Goal: Information Seeking & Learning: Check status

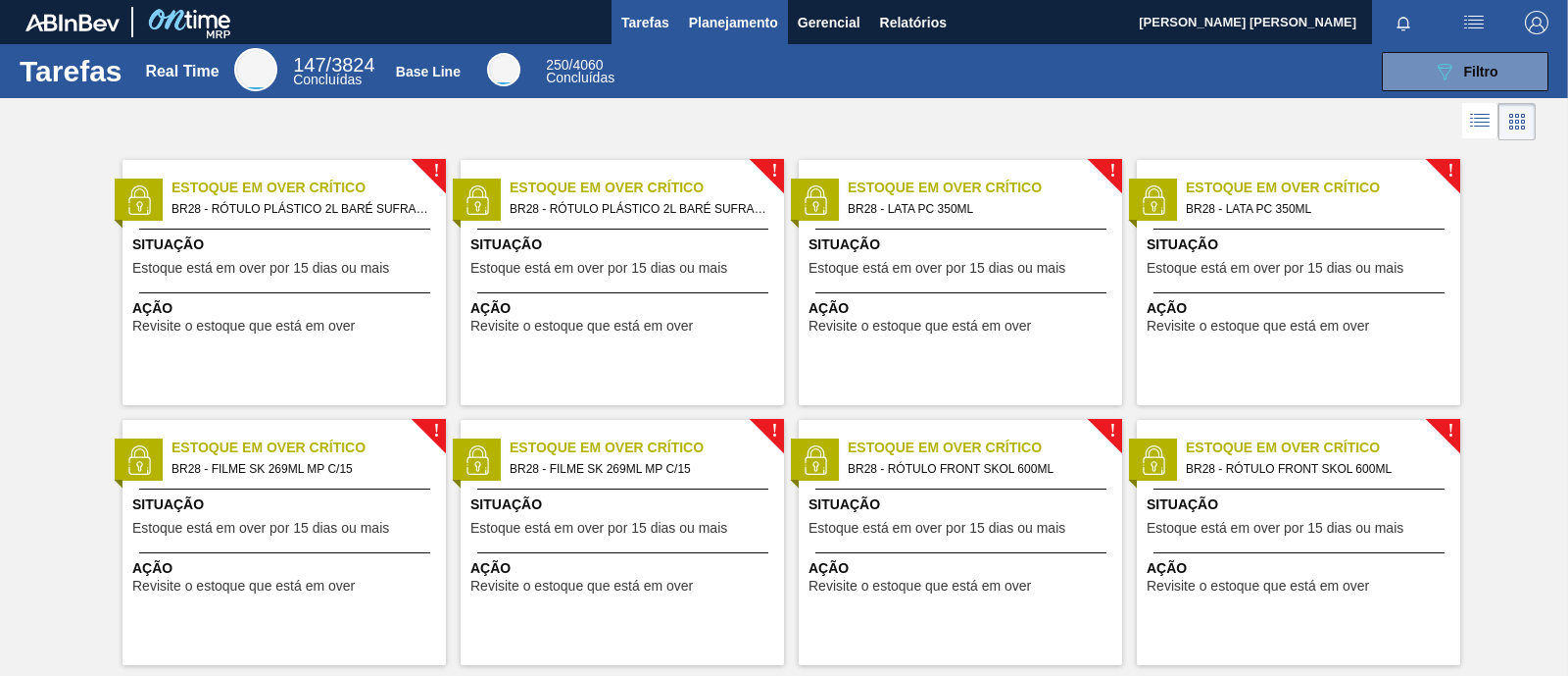
click at [730, 30] on span "Planejamento" at bounding box center [733, 23] width 89 height 24
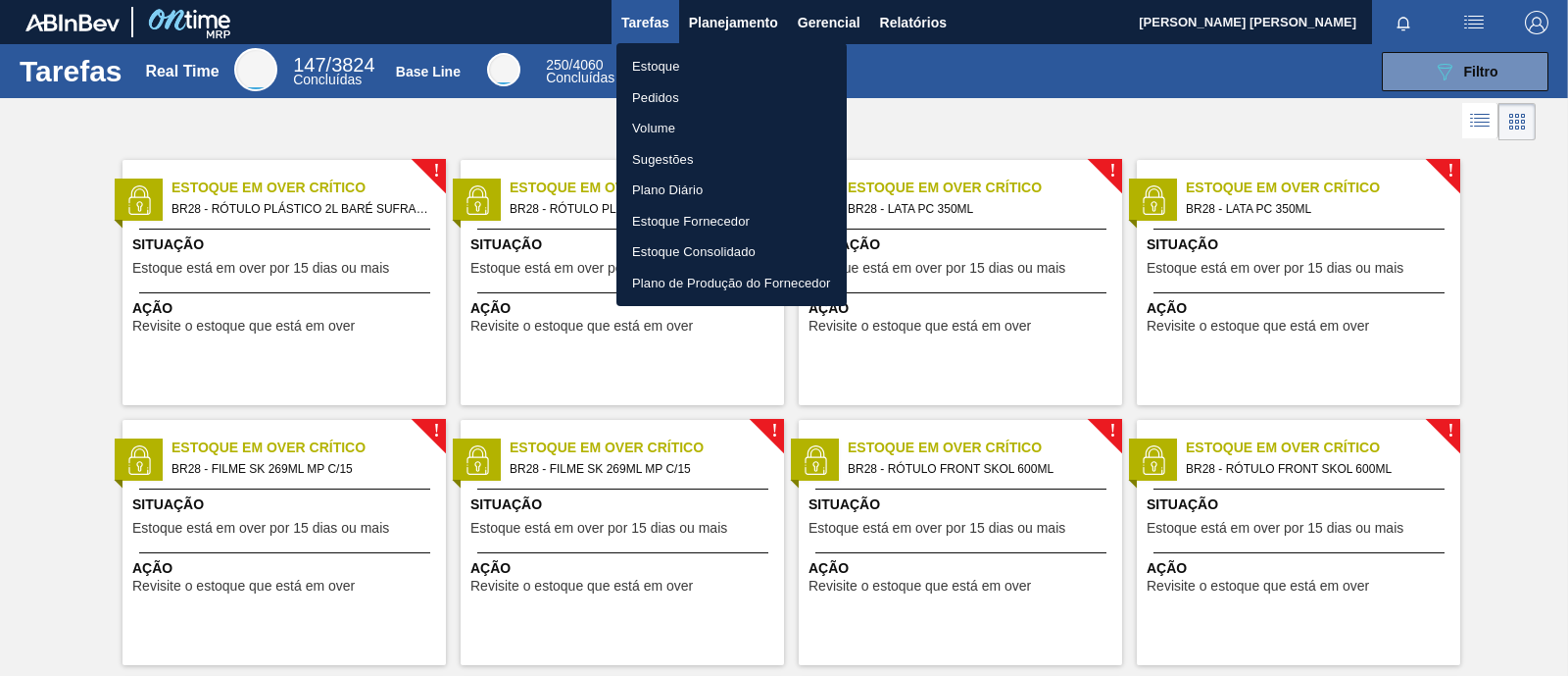
click at [732, 72] on li "Estoque" at bounding box center [731, 67] width 230 height 32
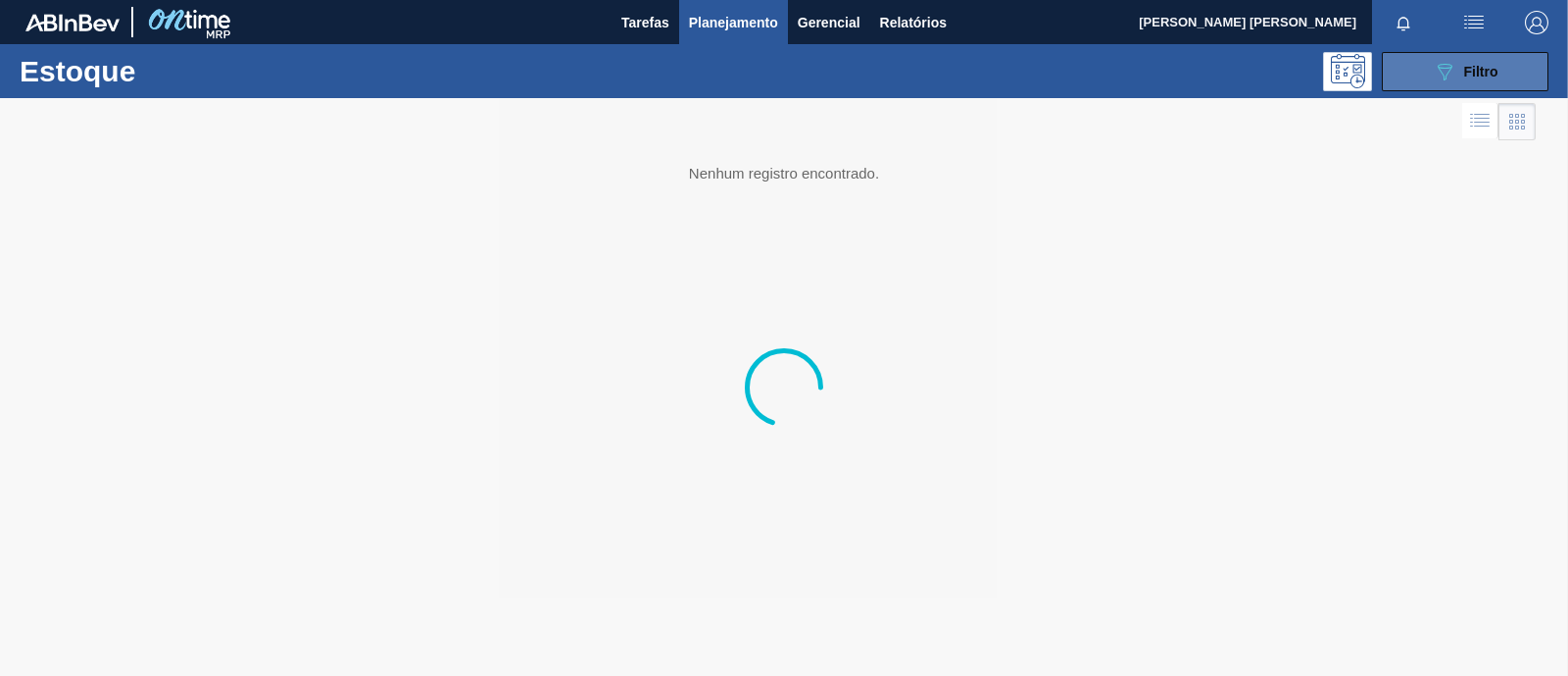
click at [1253, 70] on button "089F7B8B-B2A5-4AFE-B5C0-19BA573D28AC Filtro" at bounding box center [1464, 72] width 167 height 39
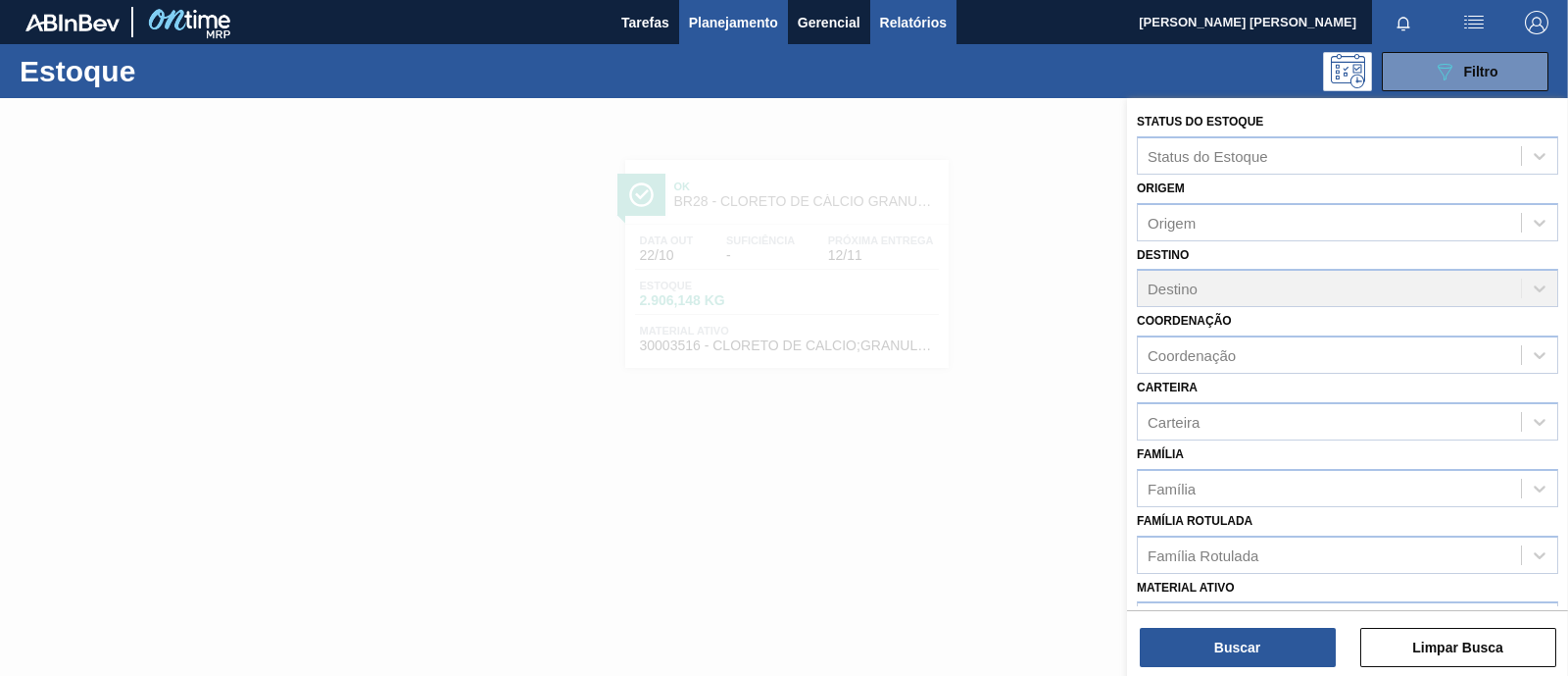
click at [892, 32] on span "Relatórios" at bounding box center [913, 23] width 67 height 24
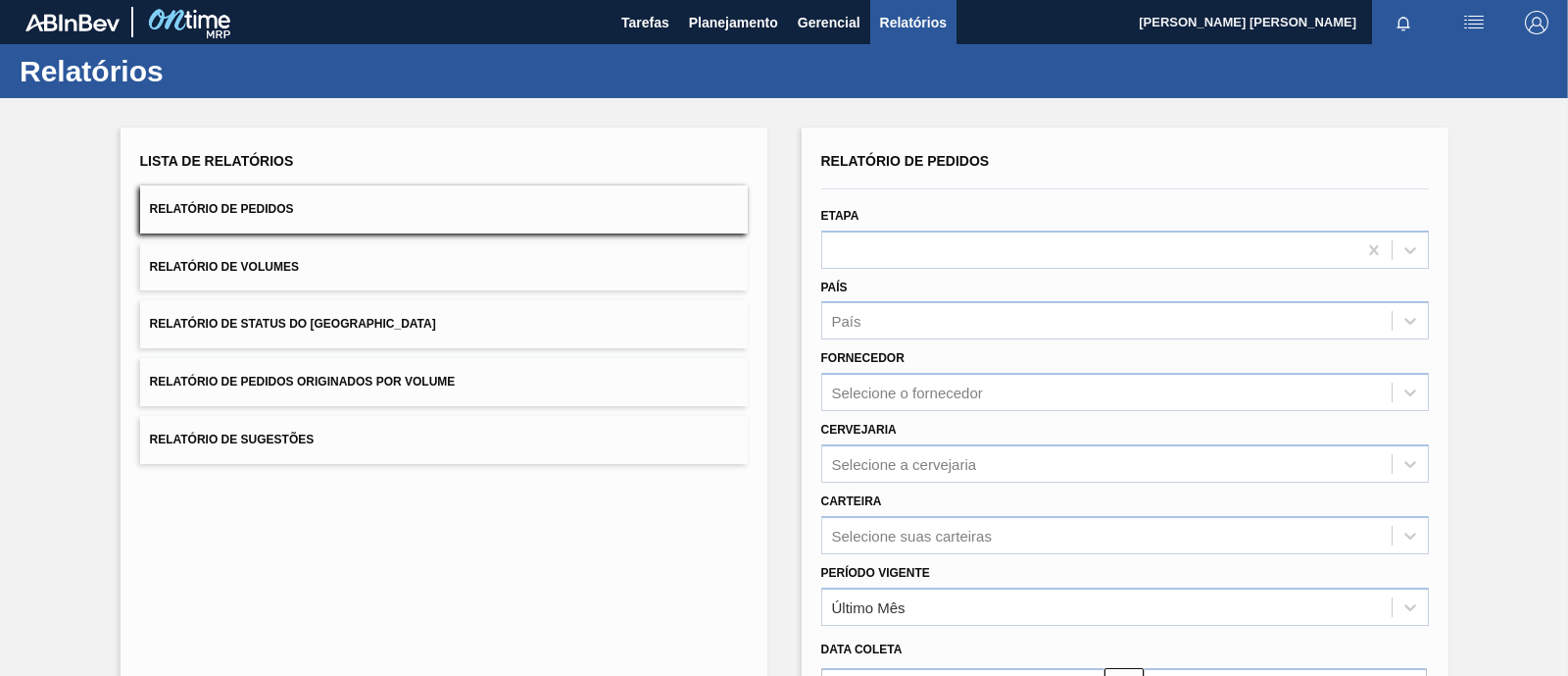
scroll to position [229, 0]
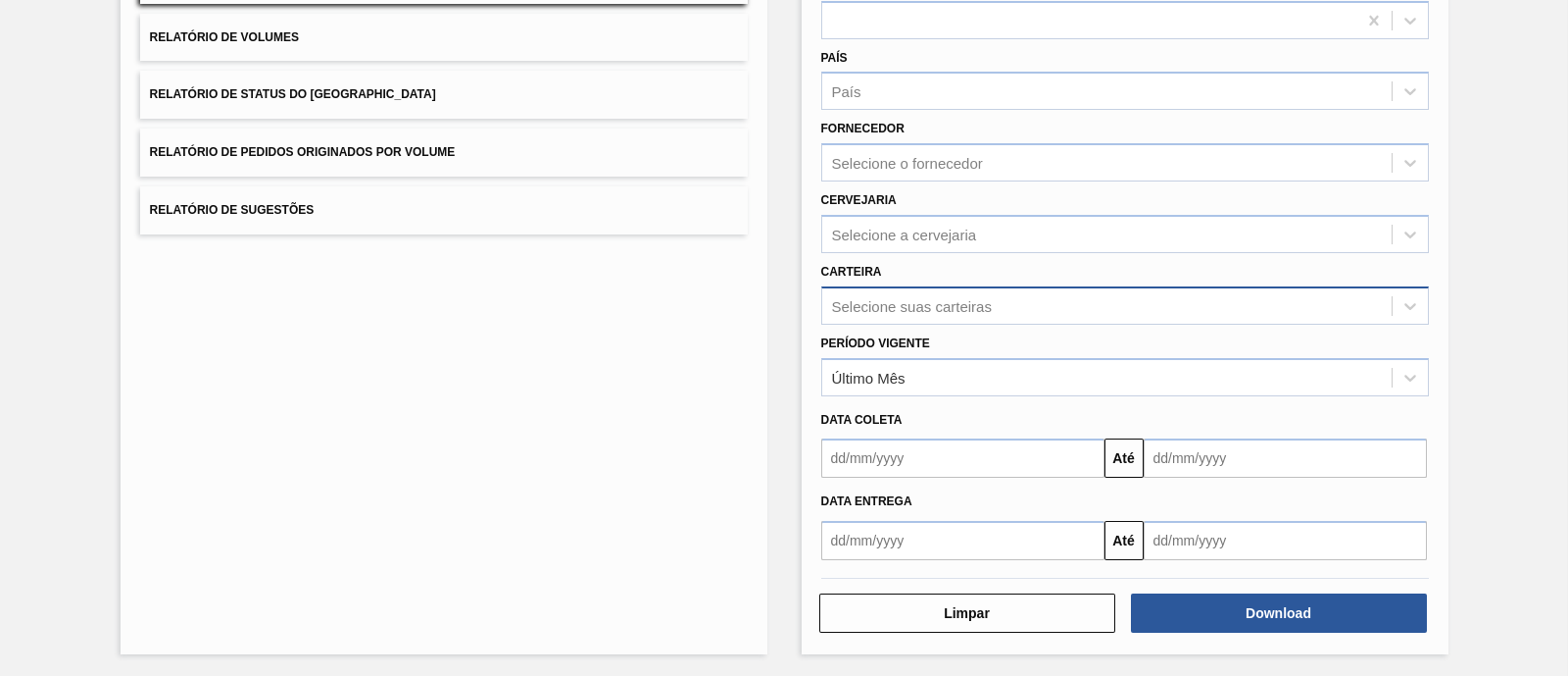
click at [906, 306] on div "Selecione suas carteiras" at bounding box center [912, 305] width 160 height 17
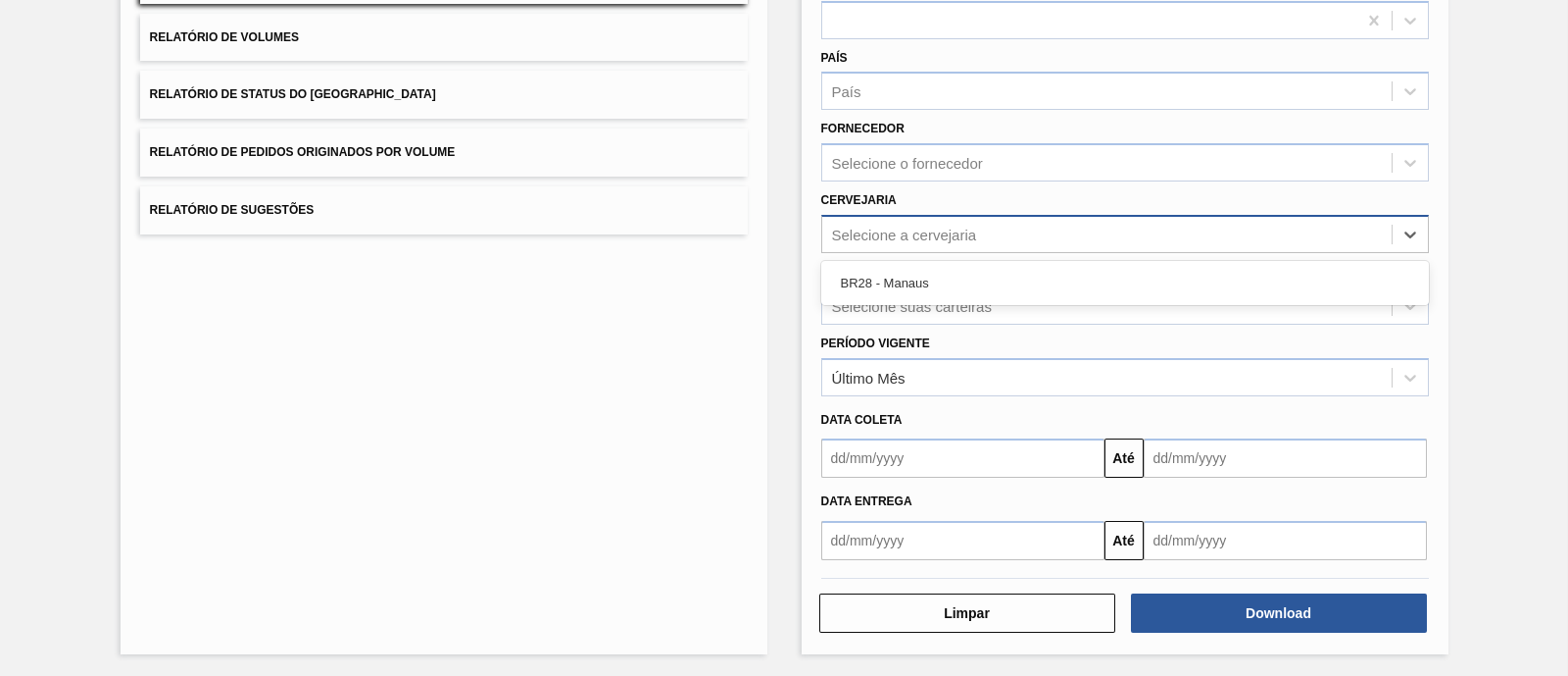
click at [896, 227] on div "Selecione a cervejaria" at bounding box center [904, 234] width 145 height 17
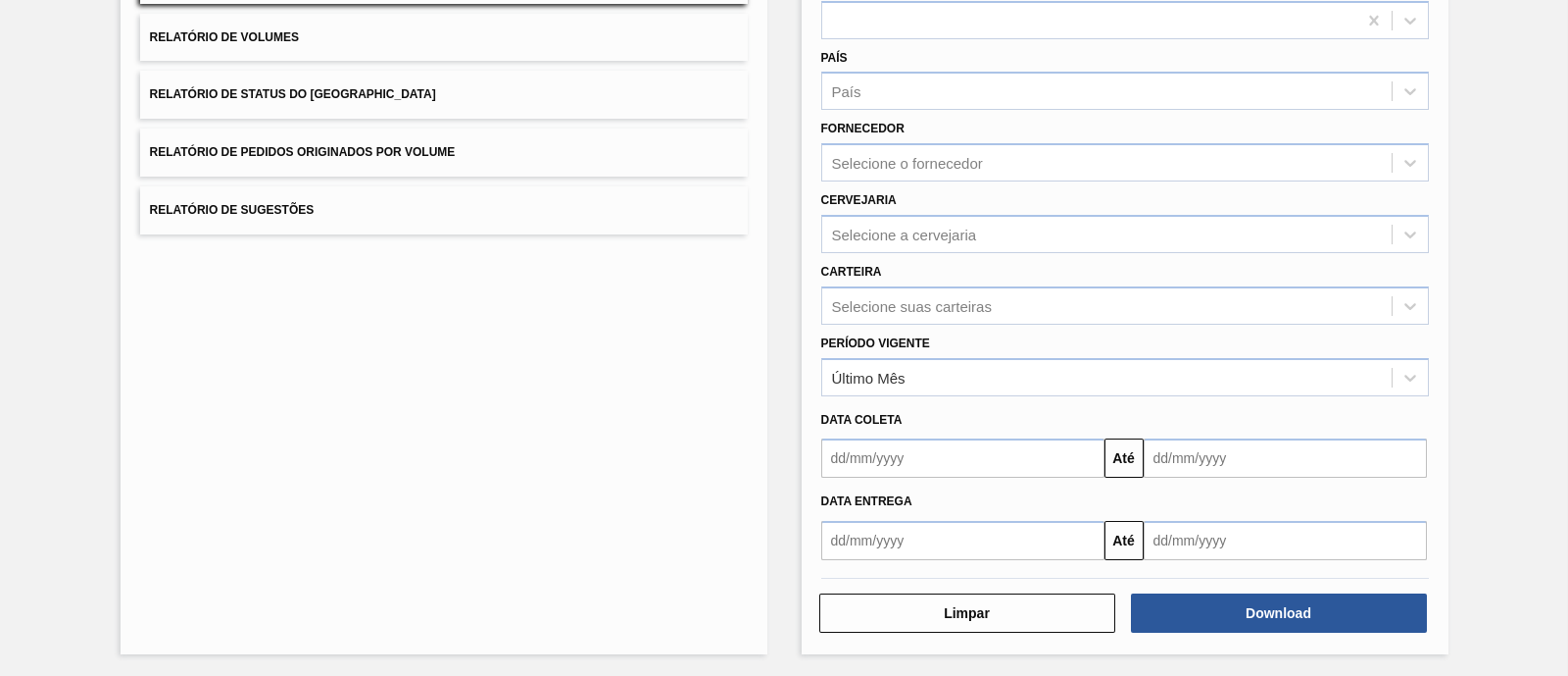
click at [893, 258] on div "Carteira Selecione suas carteiras" at bounding box center [1125, 291] width 607 height 67
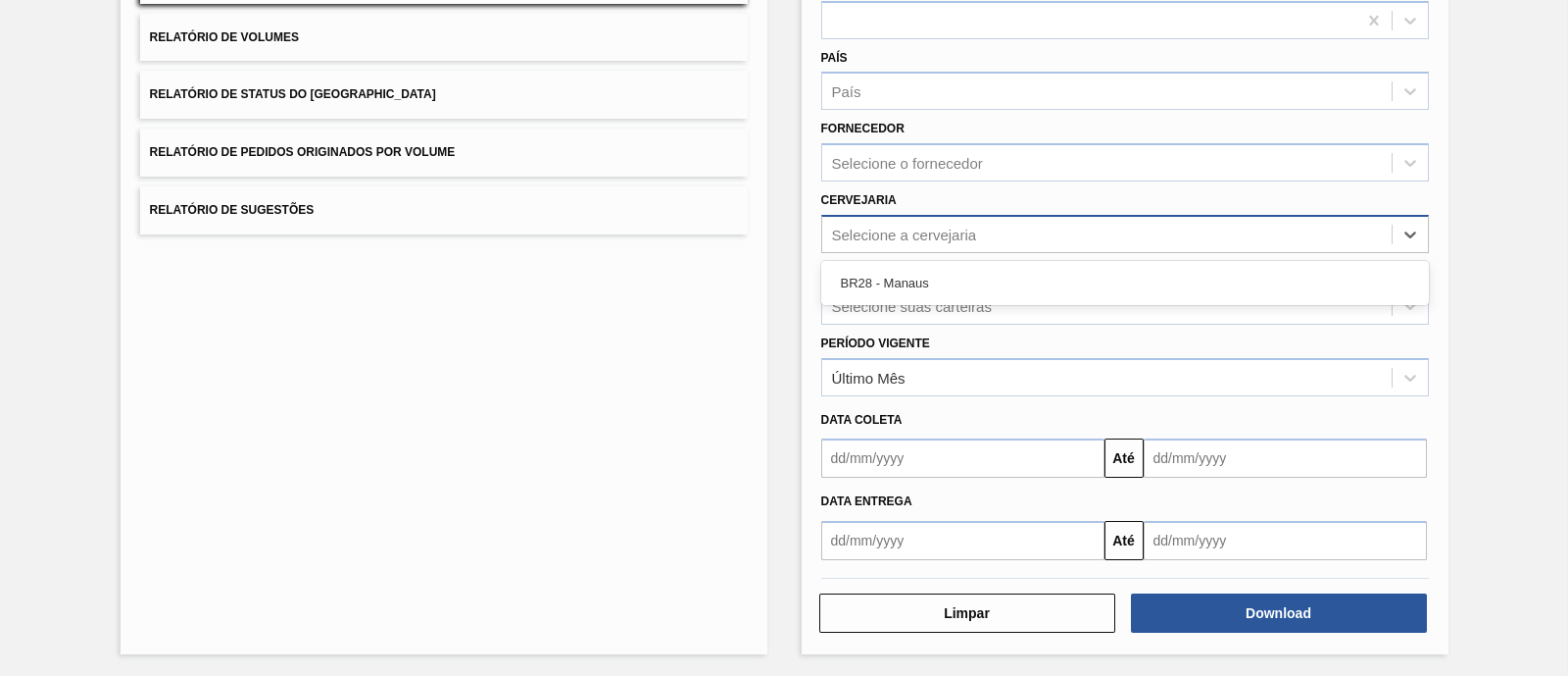
click at [913, 232] on div "Selecione a cervejaria" at bounding box center [904, 234] width 145 height 17
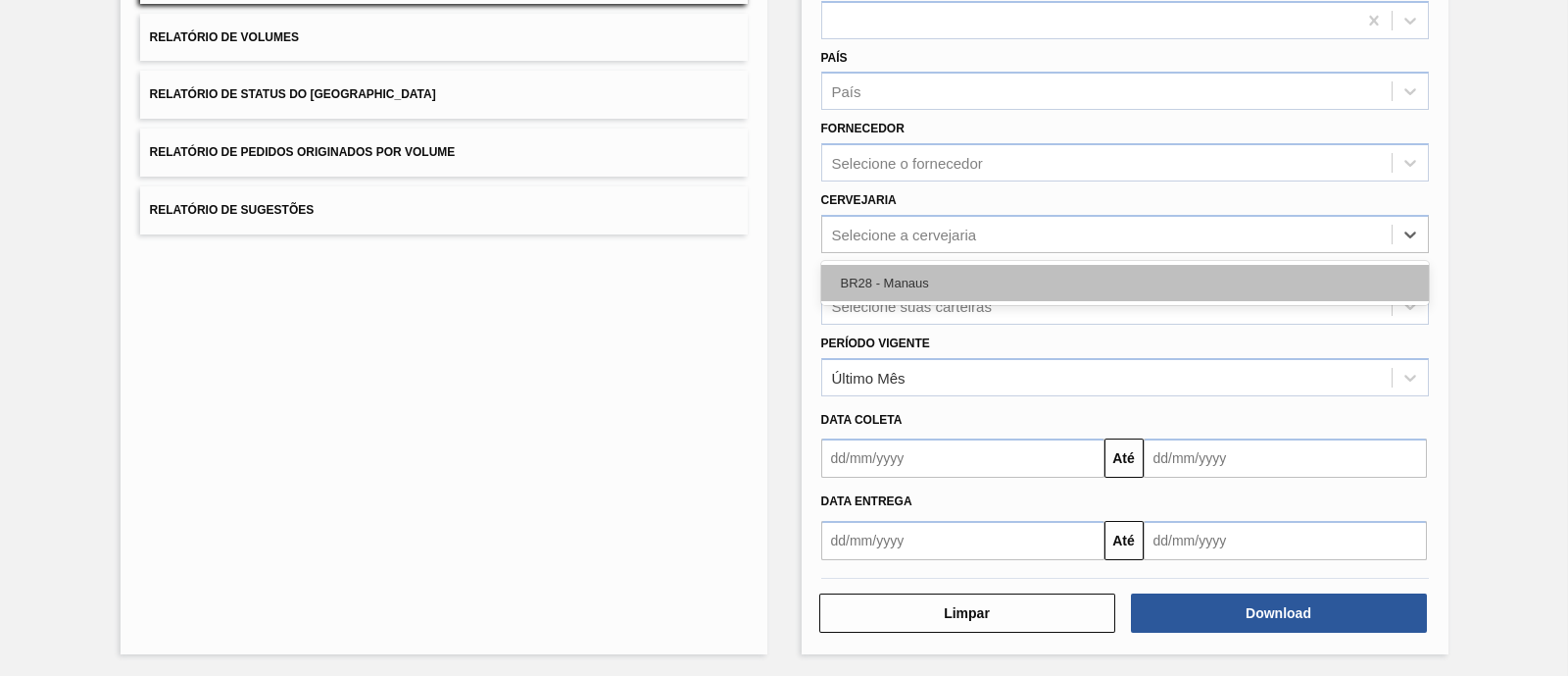
click at [928, 291] on div "BR28 - Manaus" at bounding box center [1125, 282] width 607 height 37
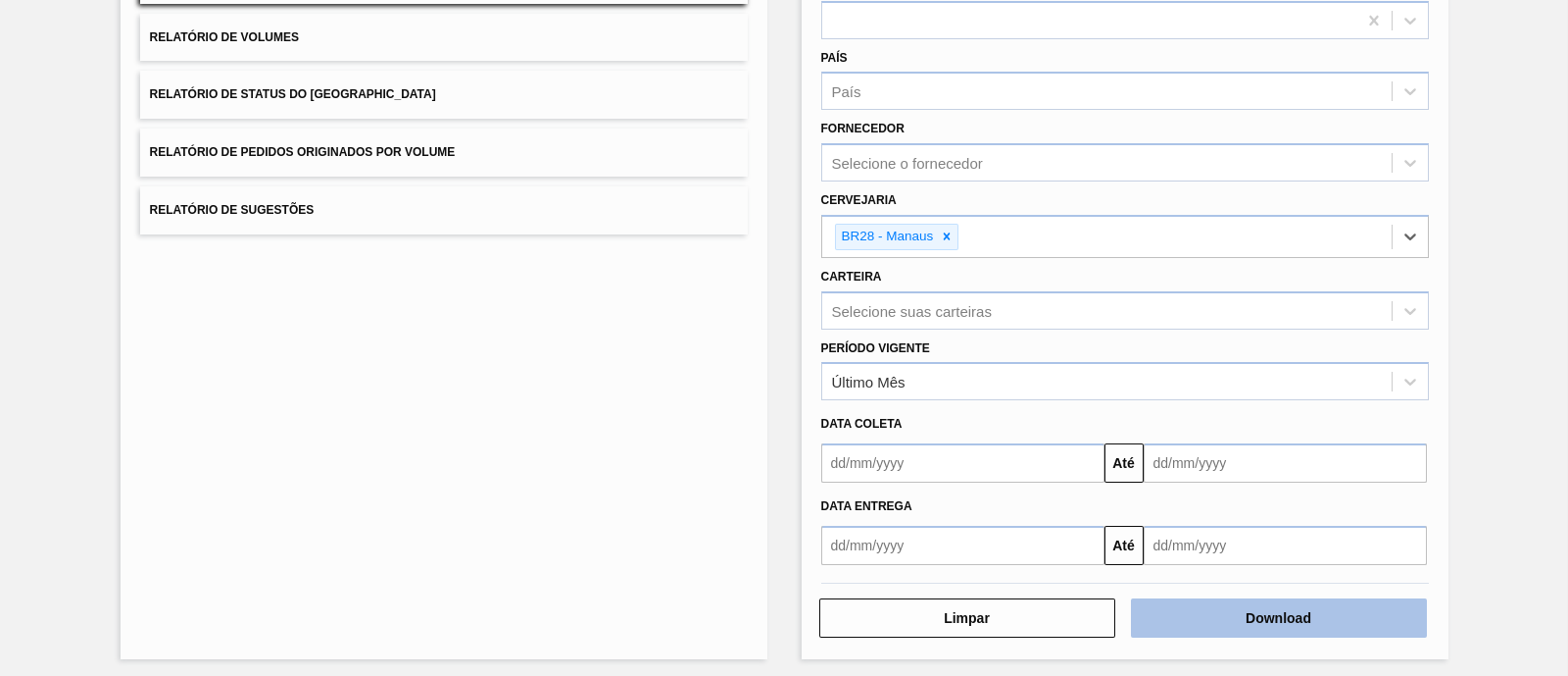
click at [1226, 539] on button "Download" at bounding box center [1279, 618] width 296 height 39
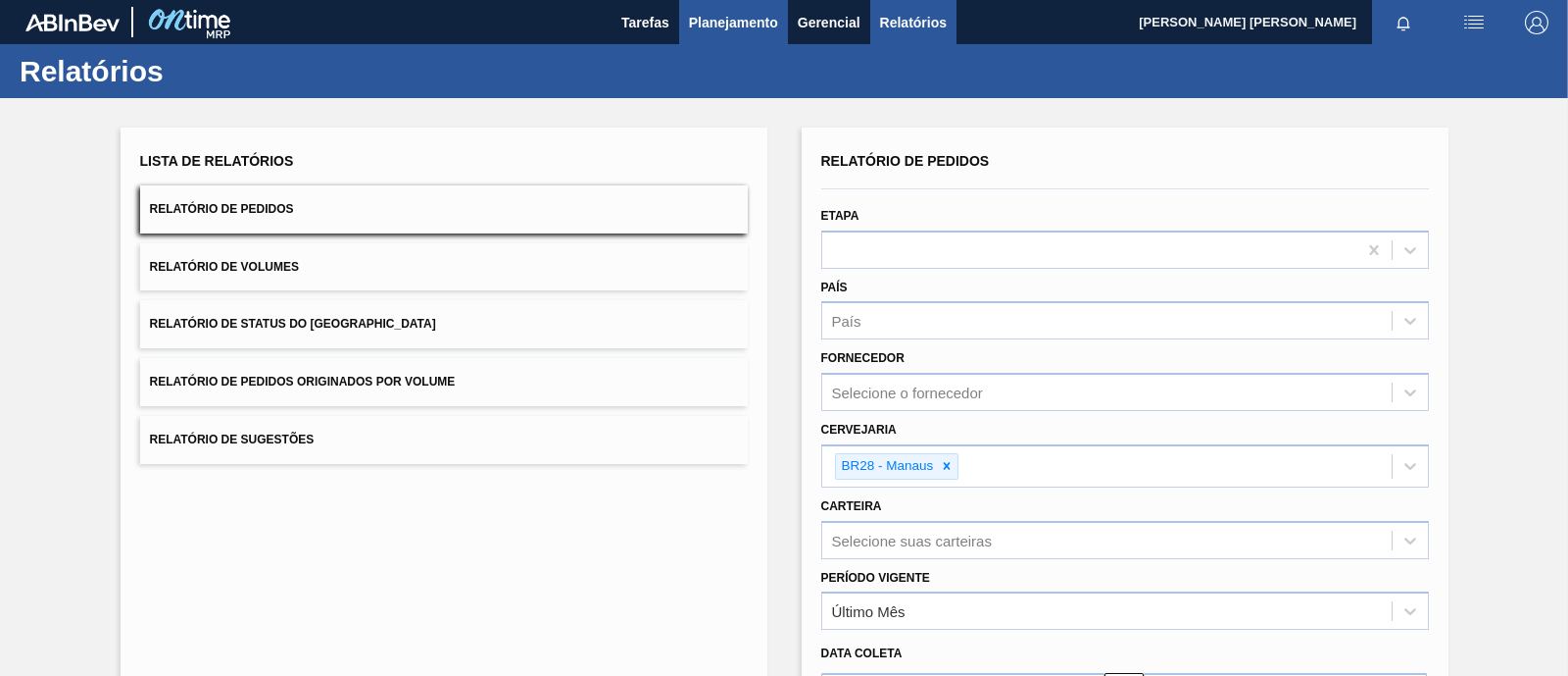
click at [757, 29] on span "Planejamento" at bounding box center [733, 23] width 89 height 24
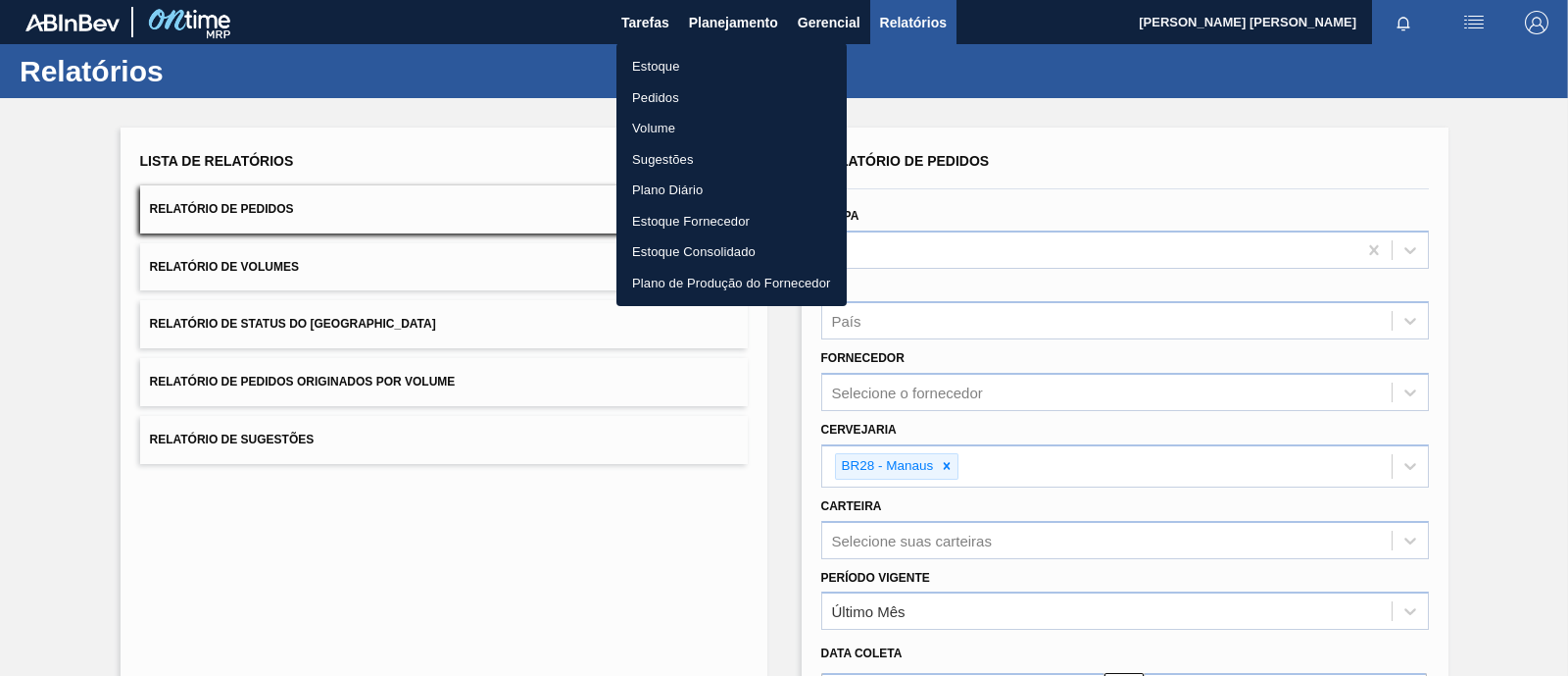
drag, startPoint x: 697, startPoint y: 69, endPoint x: 962, endPoint y: 612, distance: 604.2
click at [697, 69] on li "Estoque" at bounding box center [731, 67] width 230 height 32
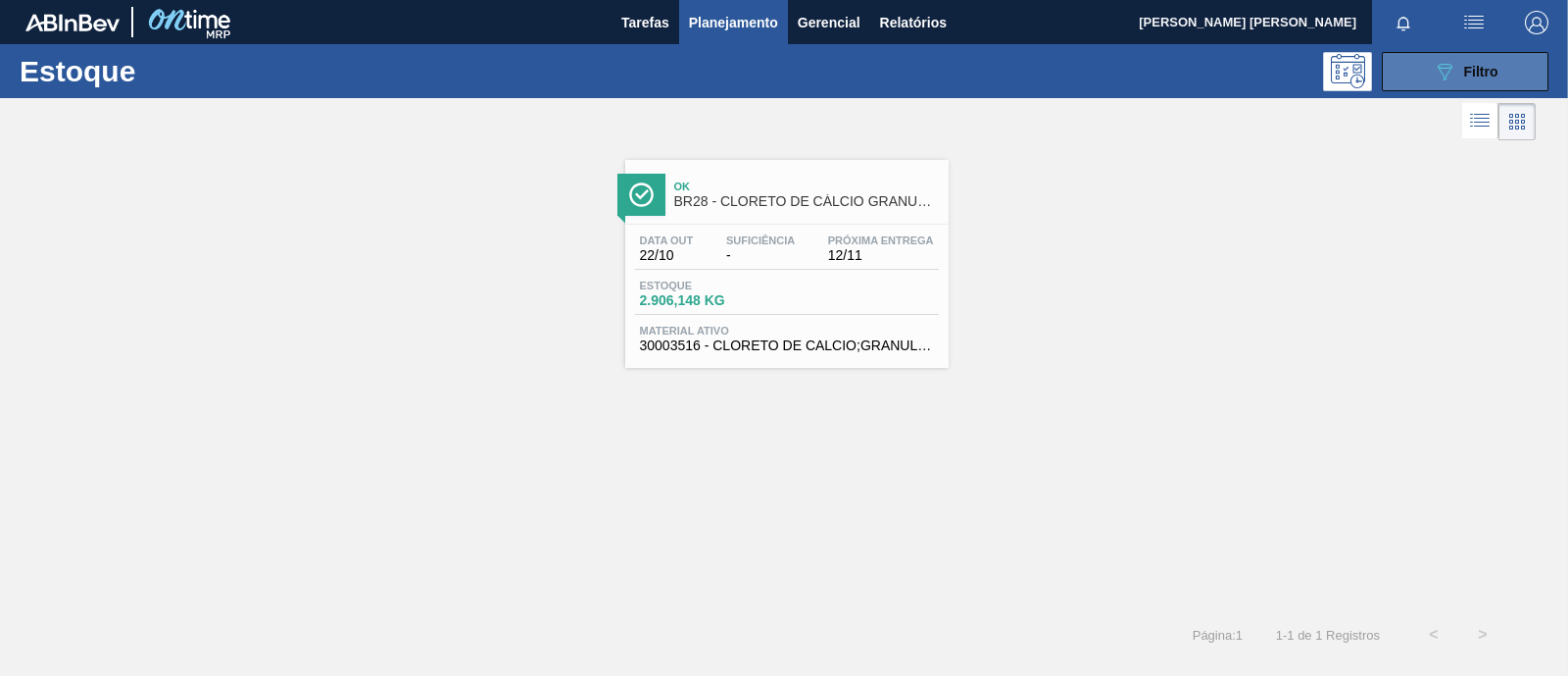
click at [1253, 65] on button "089F7B8B-B2A5-4AFE-B5C0-19BA573D28AC Filtro" at bounding box center [1464, 72] width 167 height 39
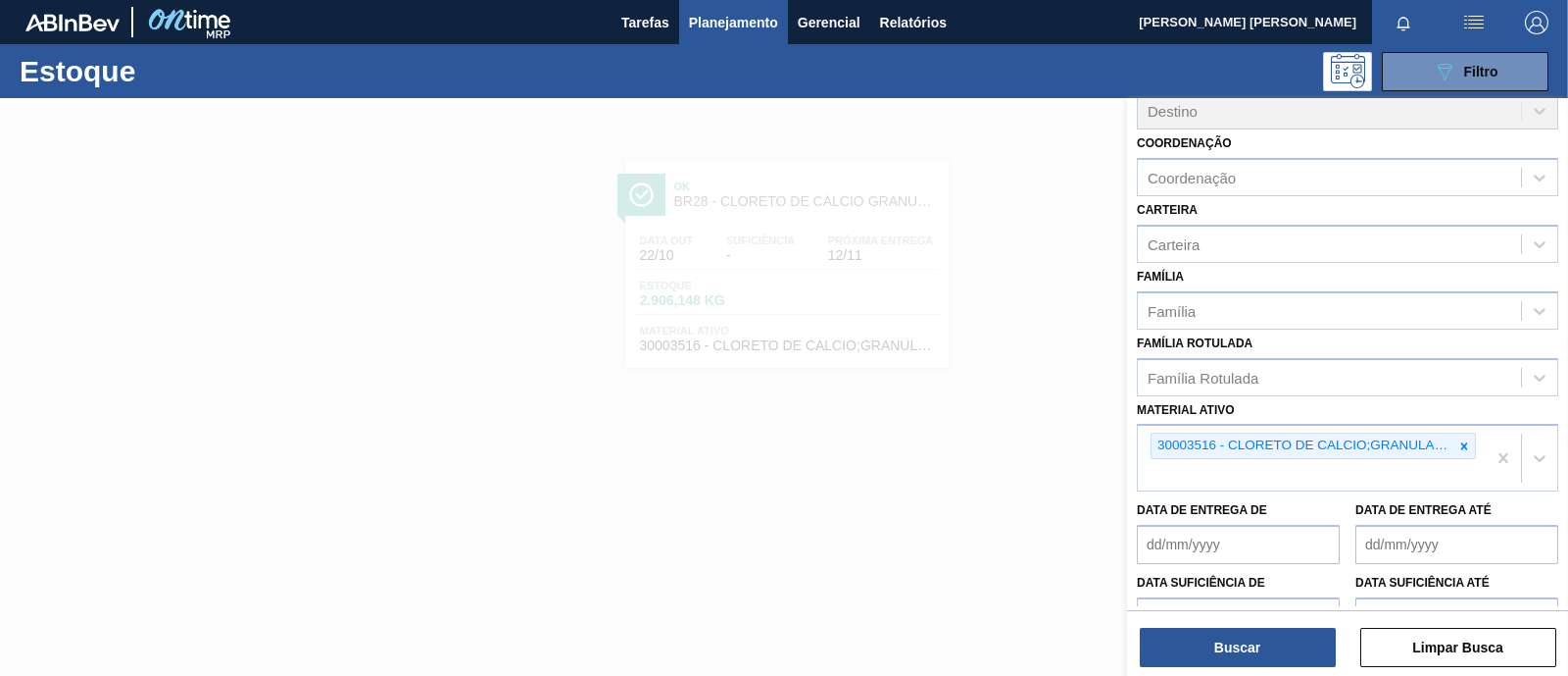
scroll to position [244, 0]
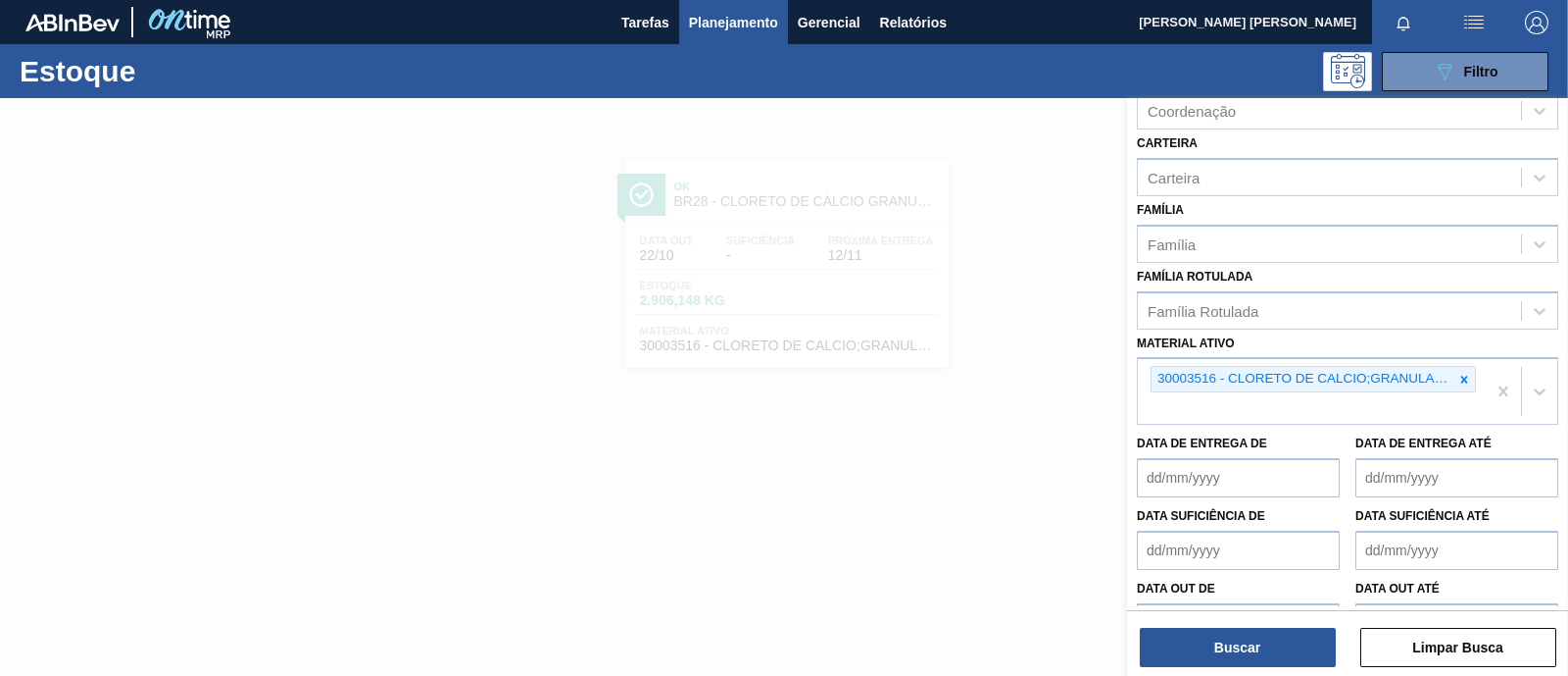
click at [809, 417] on div at bounding box center [784, 435] width 1568 height 676
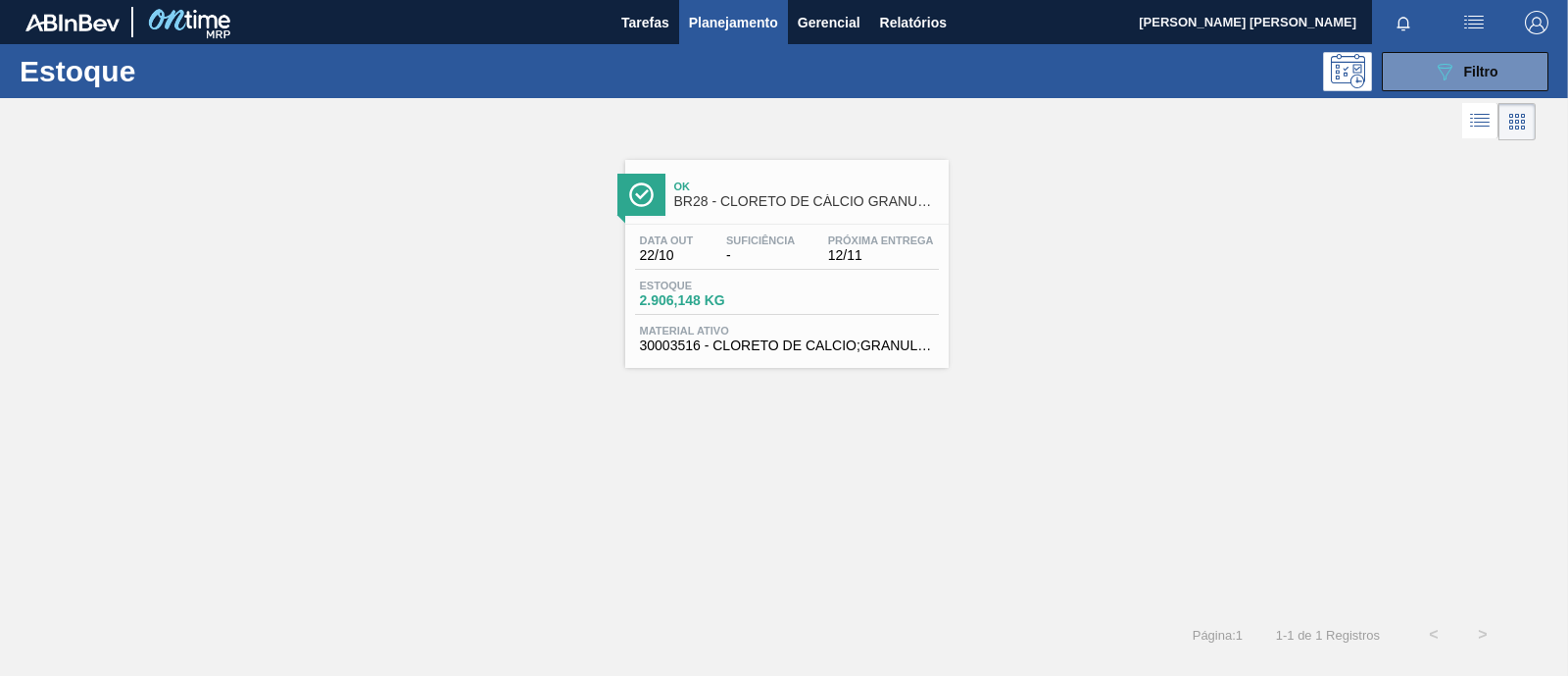
click at [771, 306] on span "2.906,148 KG" at bounding box center [708, 300] width 137 height 15
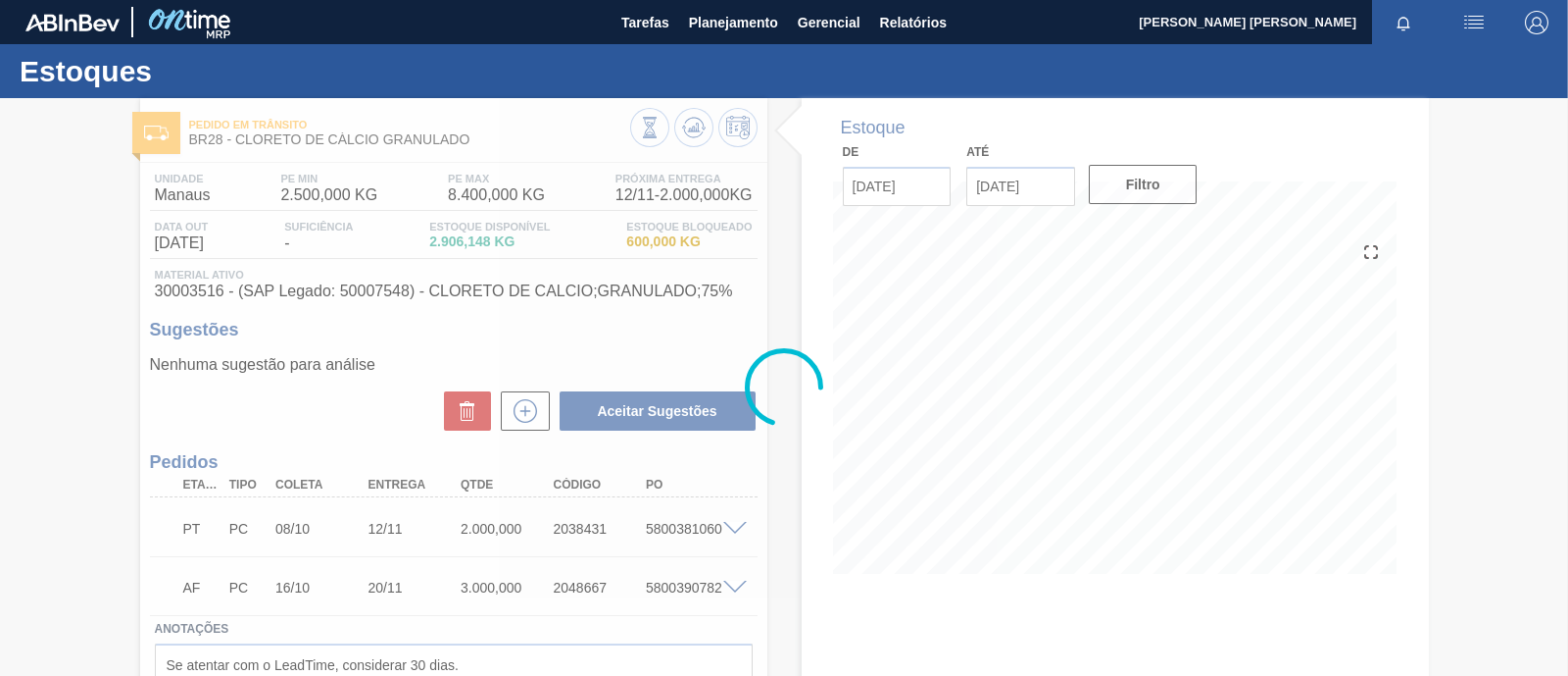
click at [941, 539] on div at bounding box center [784, 386] width 1568 height 577
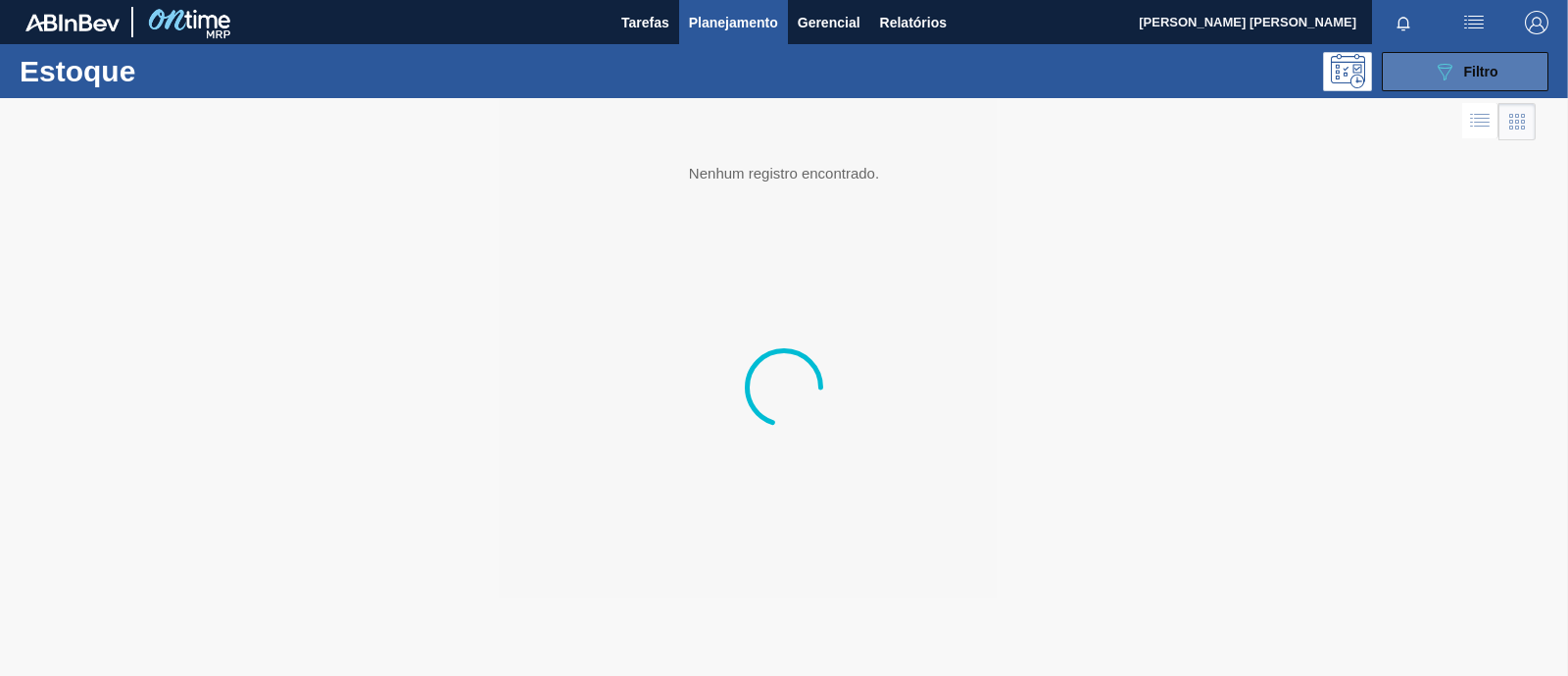
click at [1253, 68] on button "089F7B8B-B2A5-4AFE-B5C0-19BA573D28AC Filtro" at bounding box center [1464, 72] width 167 height 39
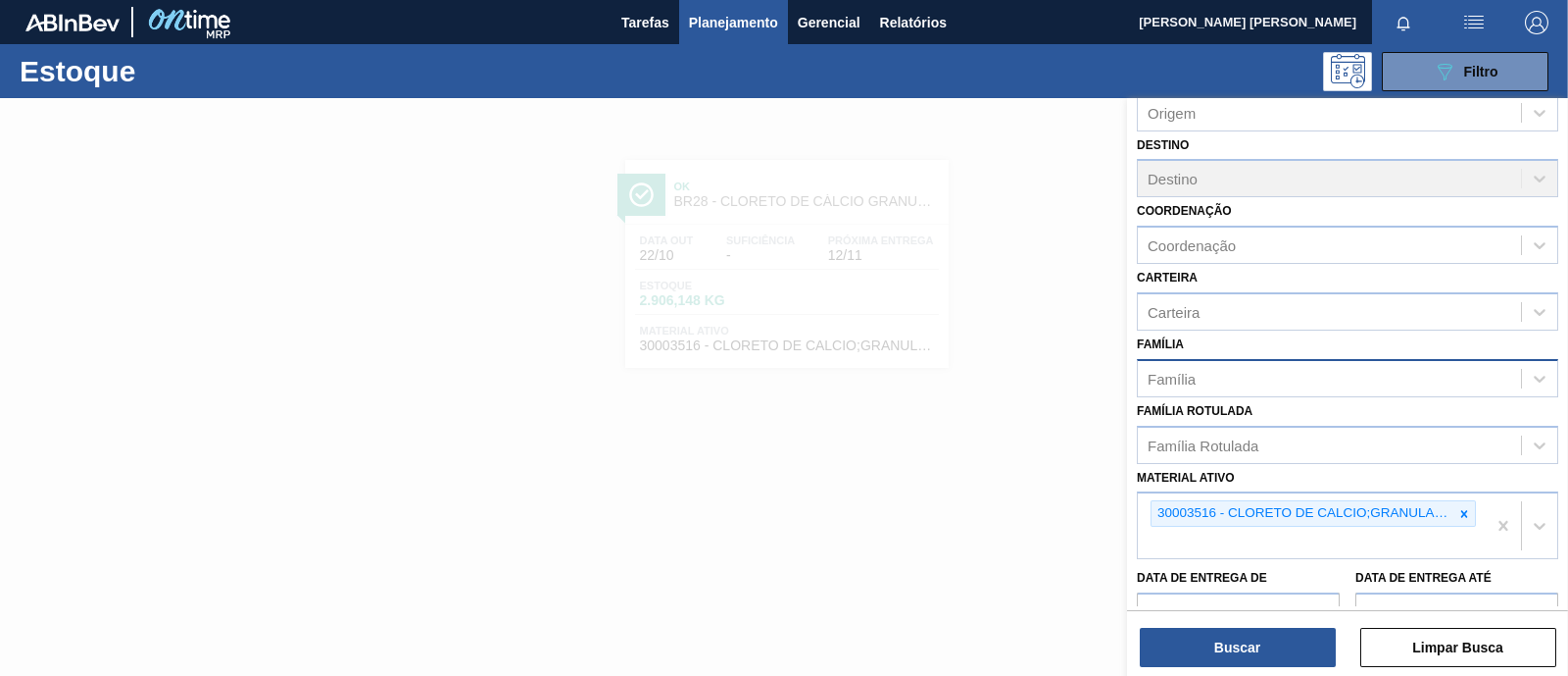
scroll to position [244, 0]
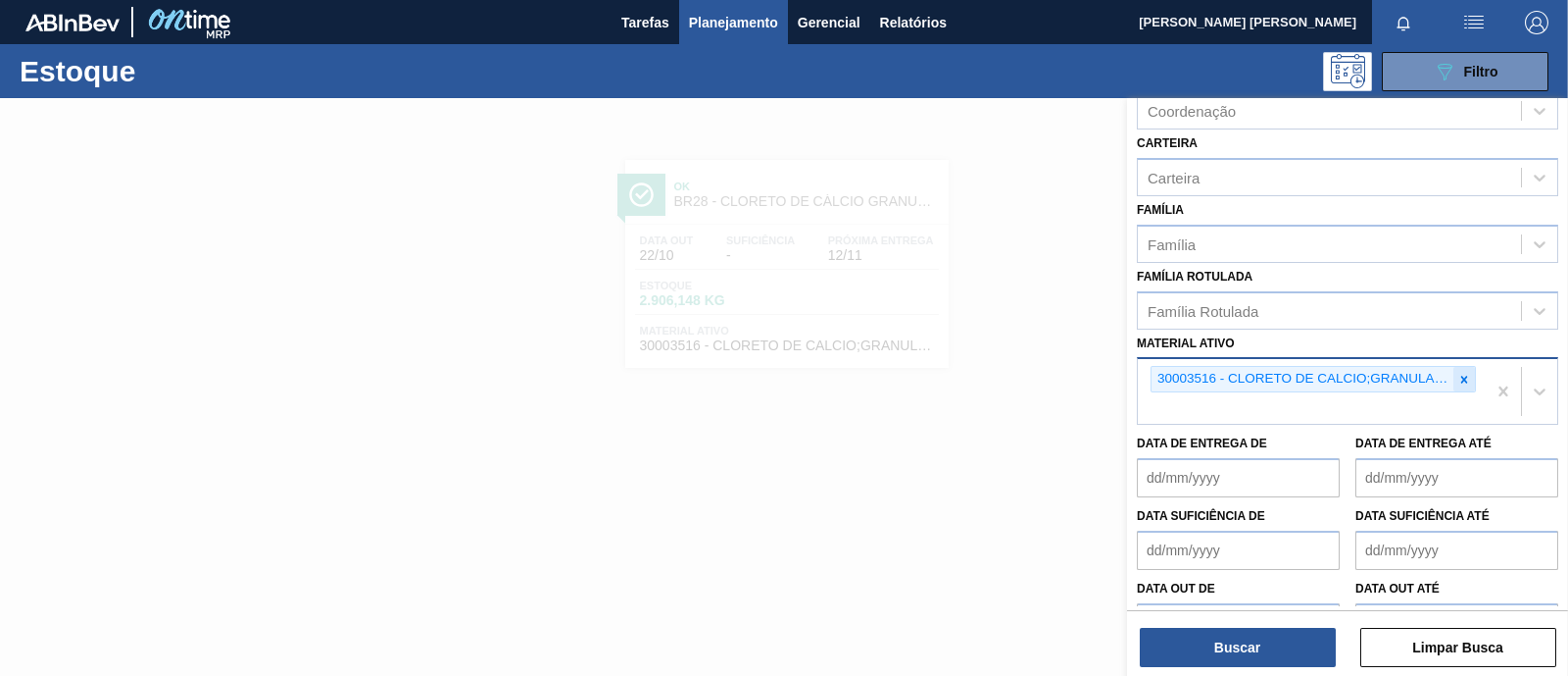
click at [1253, 373] on icon at bounding box center [1463, 380] width 14 height 14
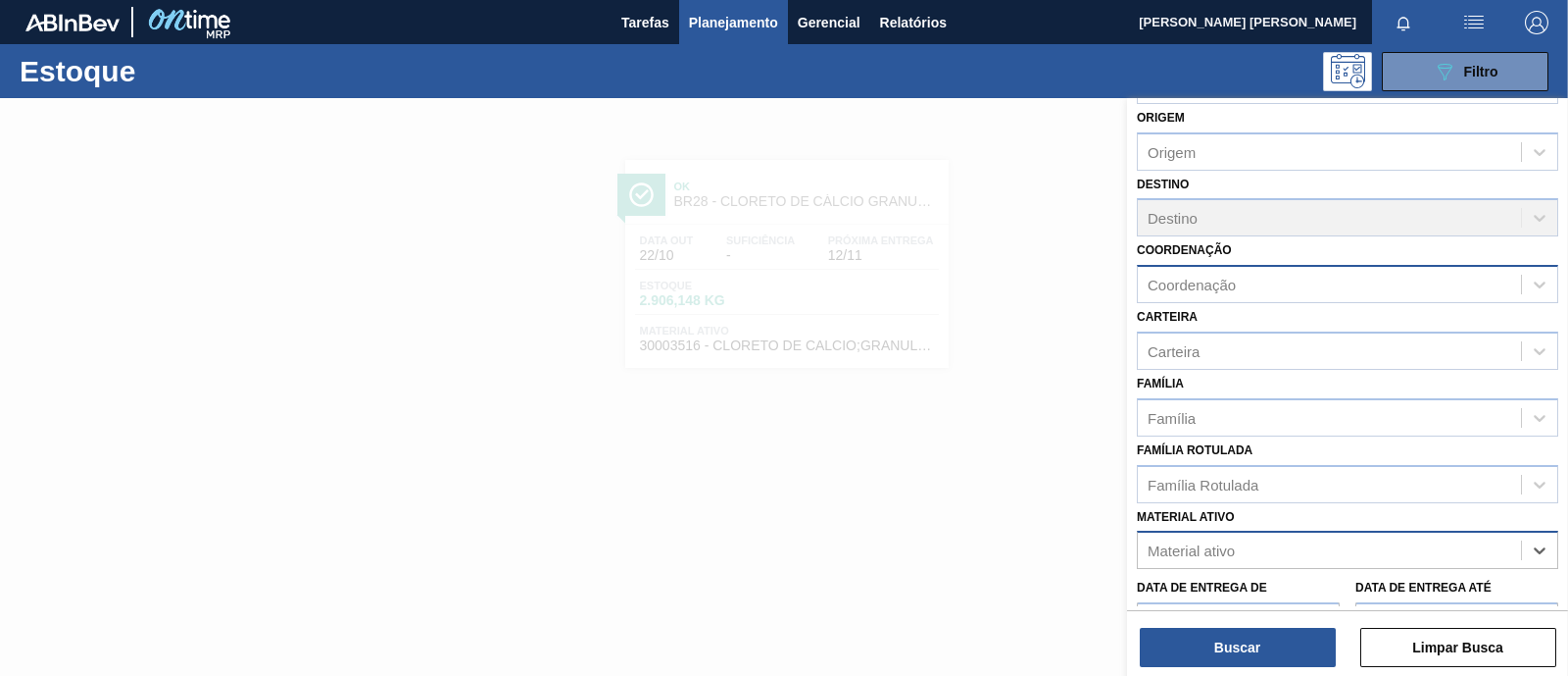
scroll to position [0, 0]
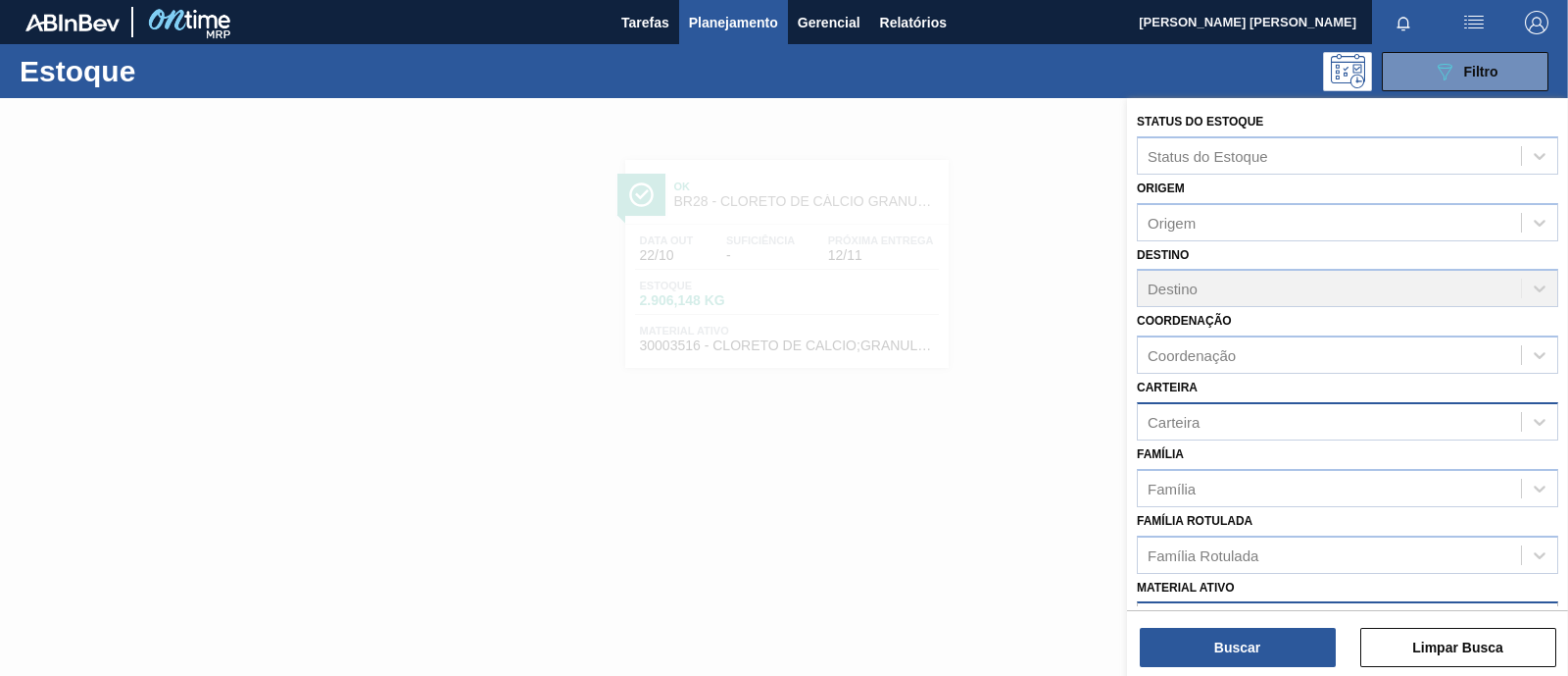
click at [1195, 417] on div "Carteira" at bounding box center [1173, 420] width 52 height 17
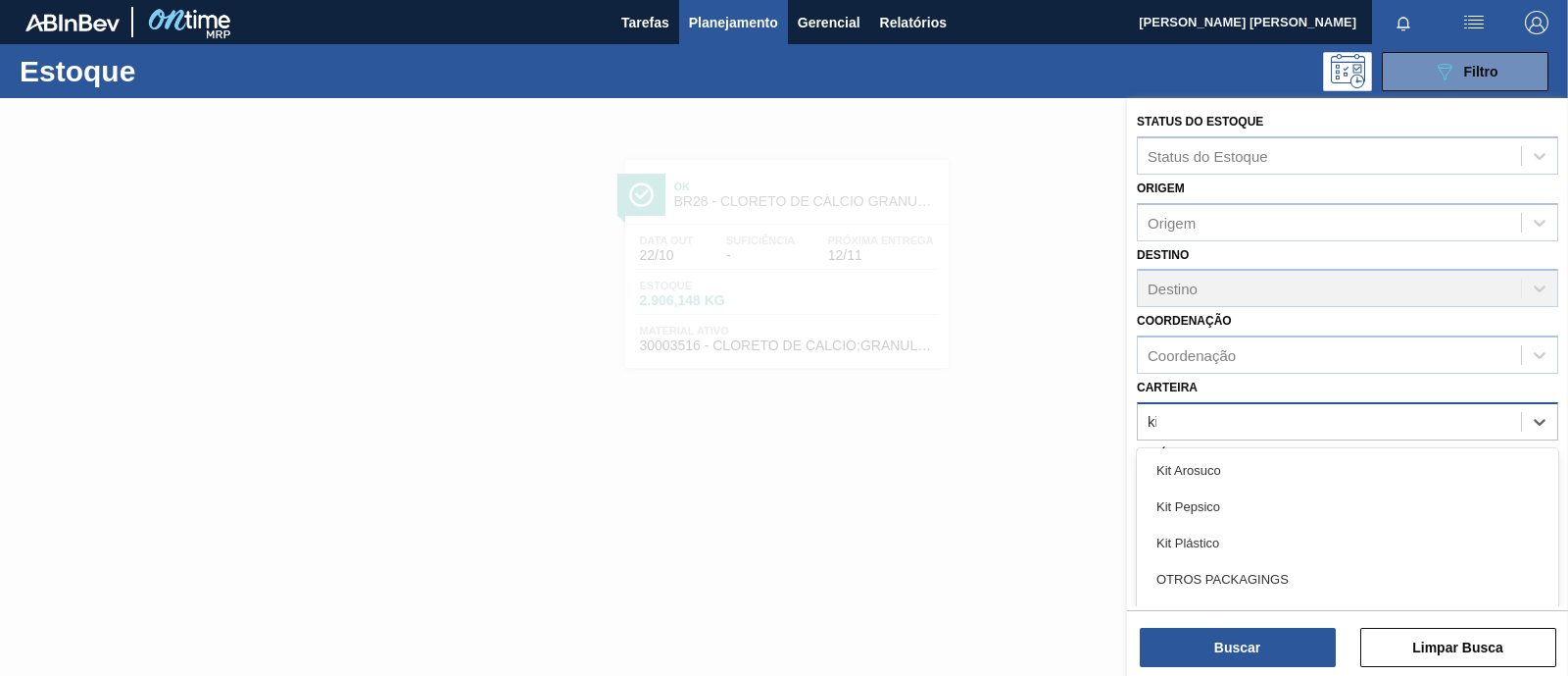
type input "kit"
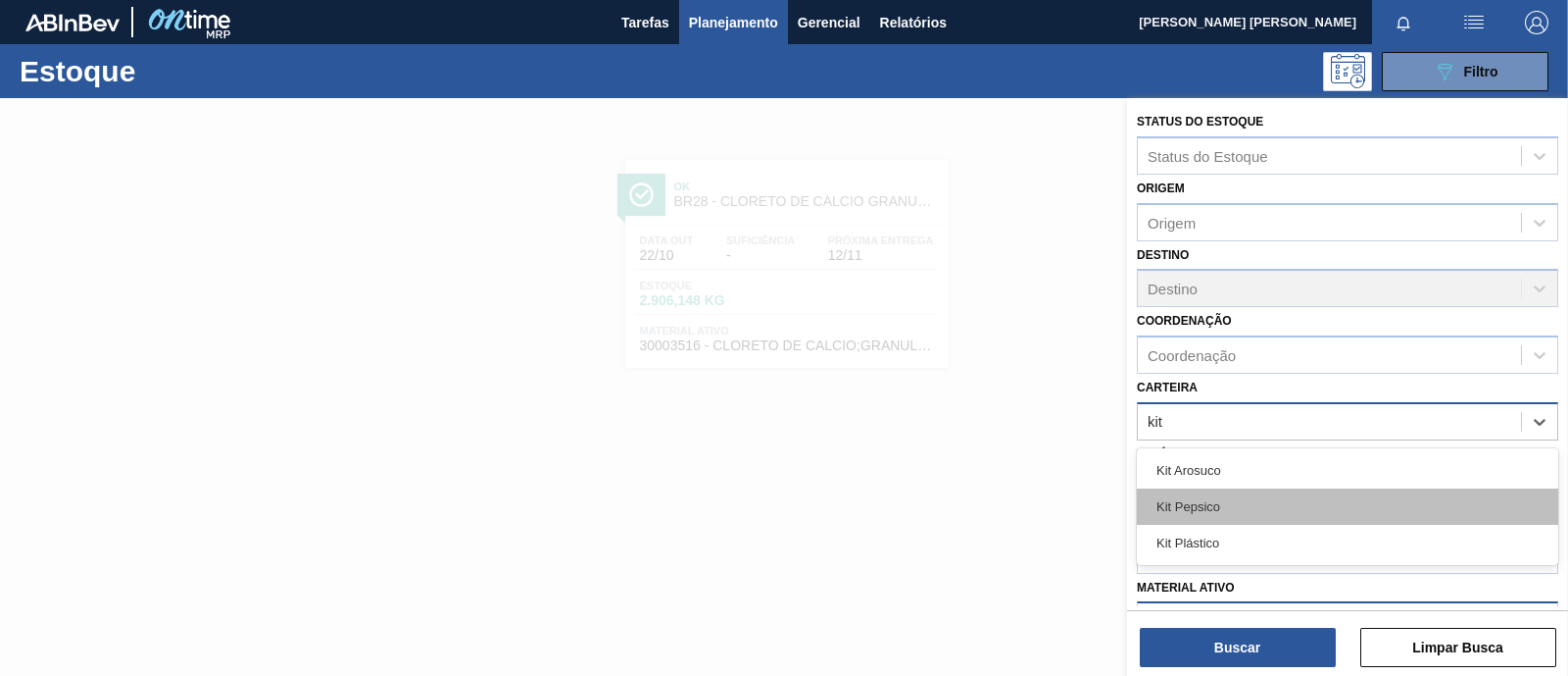
click at [1237, 510] on div "Kit Pepsico" at bounding box center [1346, 506] width 421 height 37
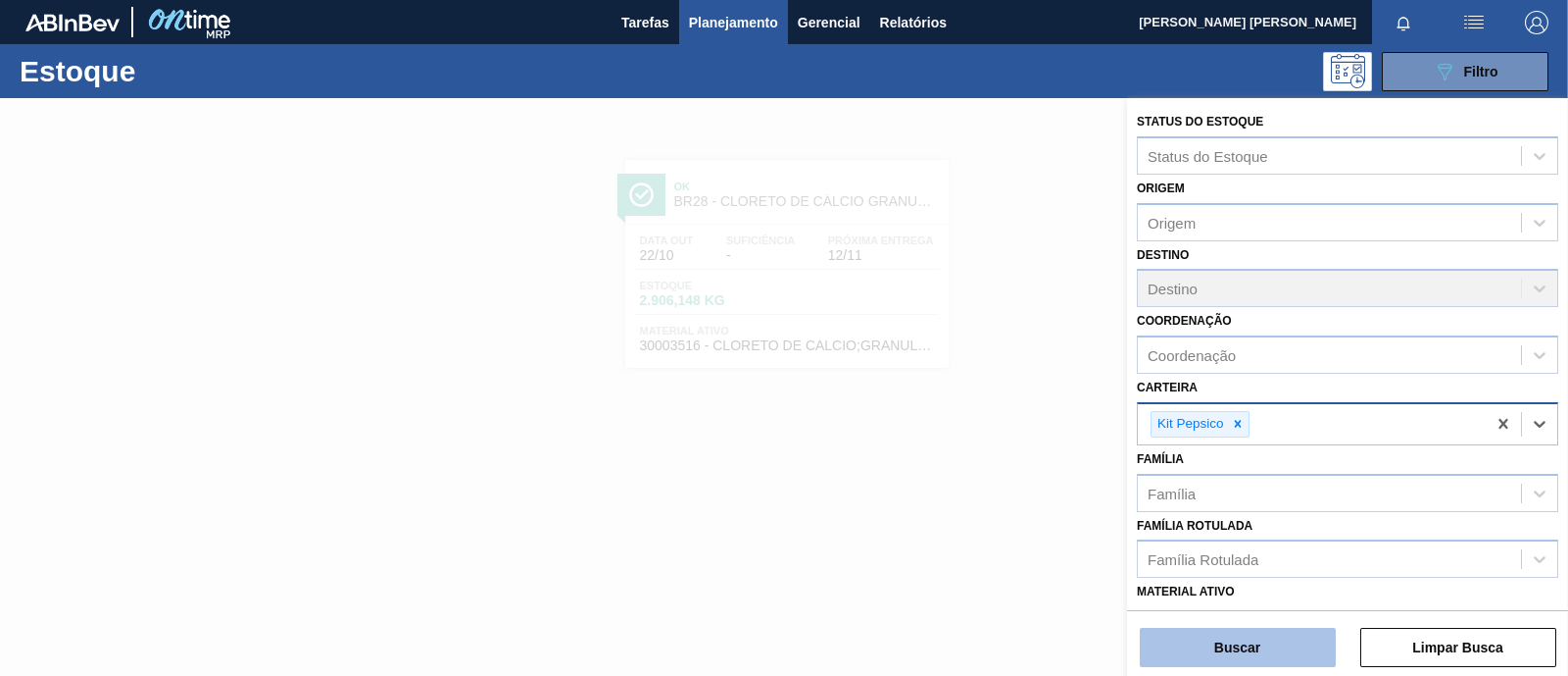
click at [1230, 539] on button "Buscar" at bounding box center [1237, 647] width 196 height 39
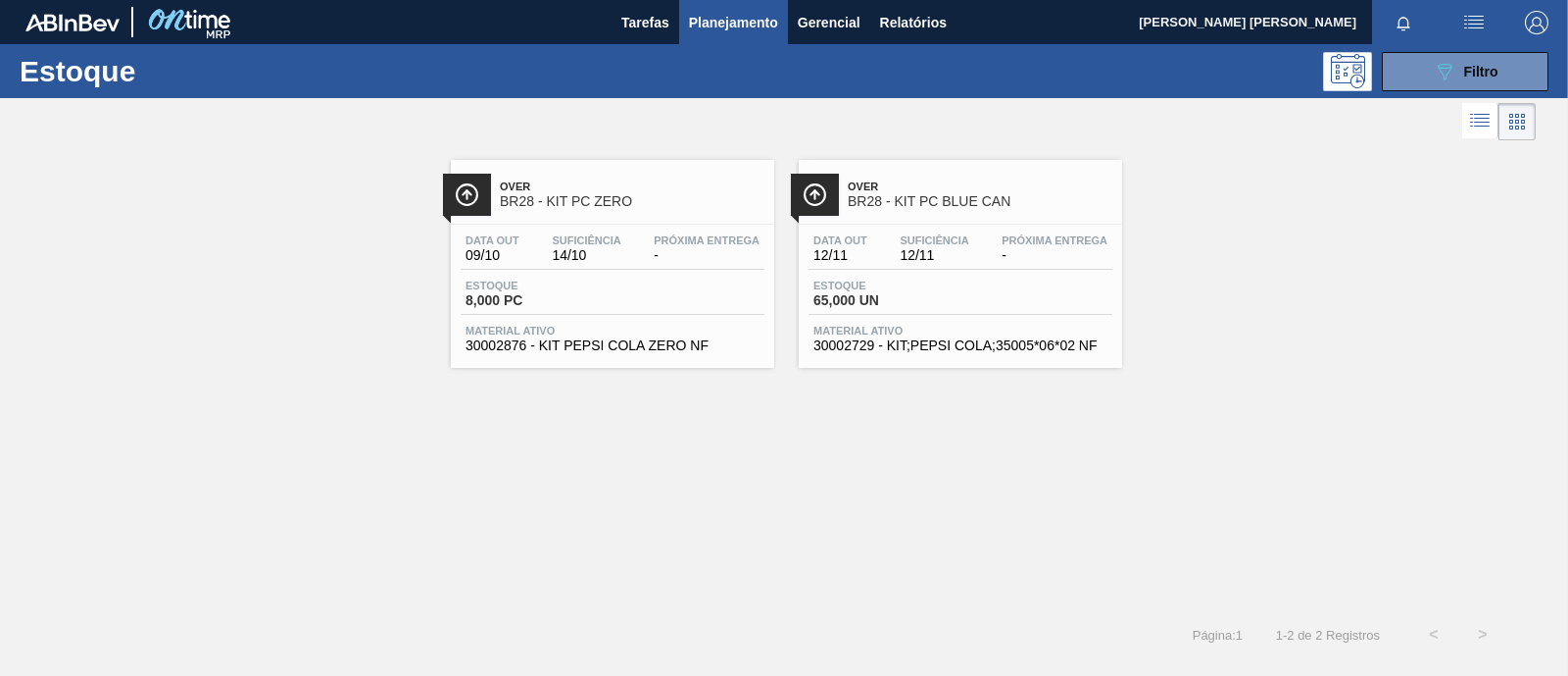
drag, startPoint x: 842, startPoint y: 274, endPoint x: 786, endPoint y: 312, distance: 67.7
click at [842, 274] on div "Data out 12/11 Suficiência 12/11 Próxima Entrega - Estoque 65,000 UN Material a…" at bounding box center [961, 291] width 323 height 133
